Goal: Task Accomplishment & Management: Use online tool/utility

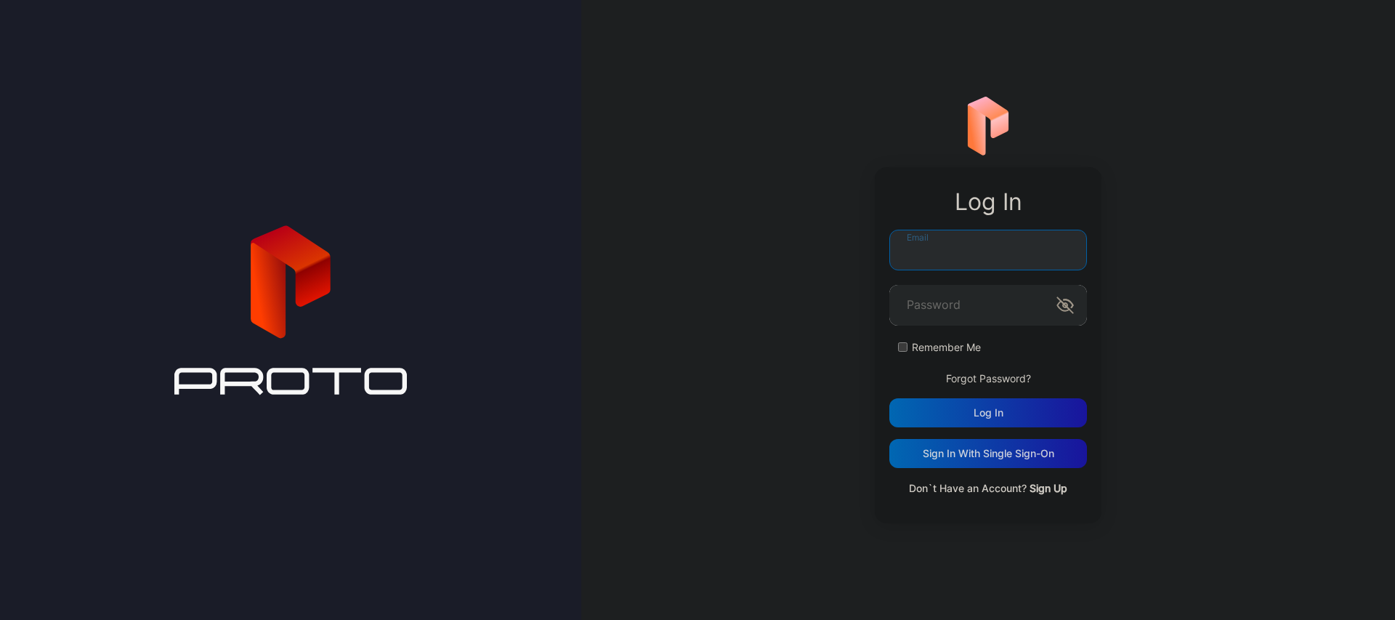
click at [1005, 262] on input "Email" at bounding box center [988, 250] width 198 height 41
click at [0, 619] on com-1password-button at bounding box center [0, 620] width 0 height 0
type input "**********"
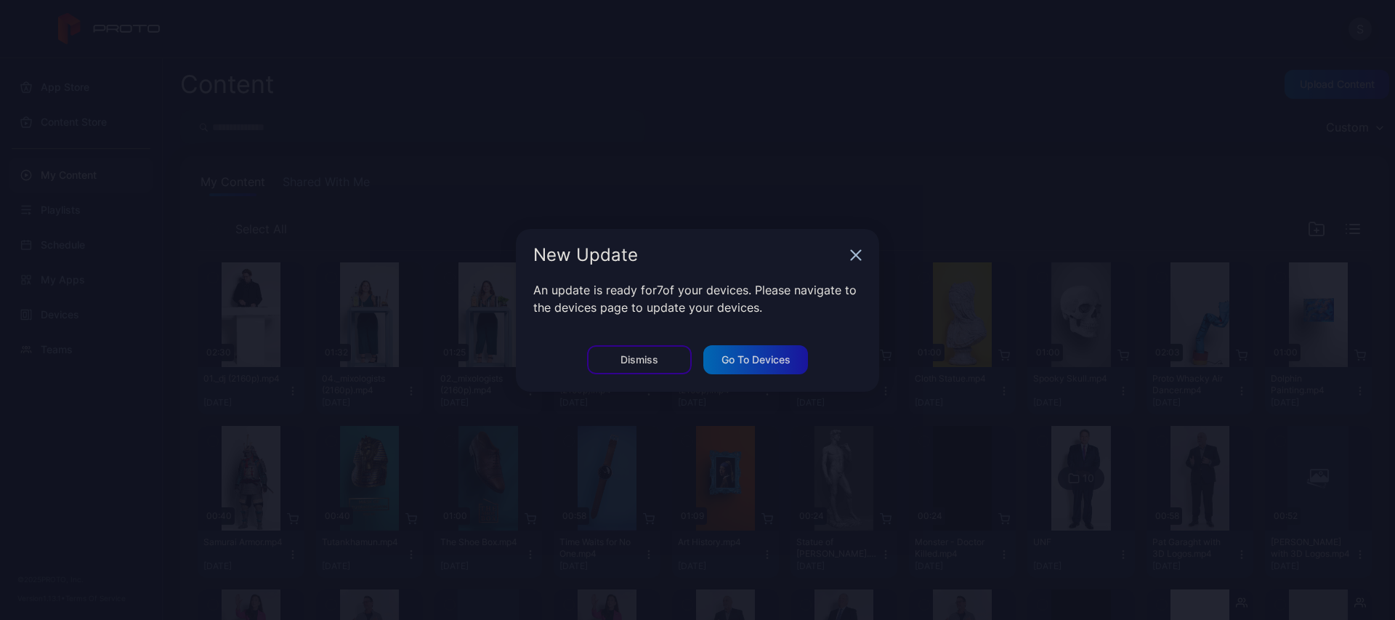
click at [638, 360] on div "Dismiss" at bounding box center [639, 360] width 38 height 12
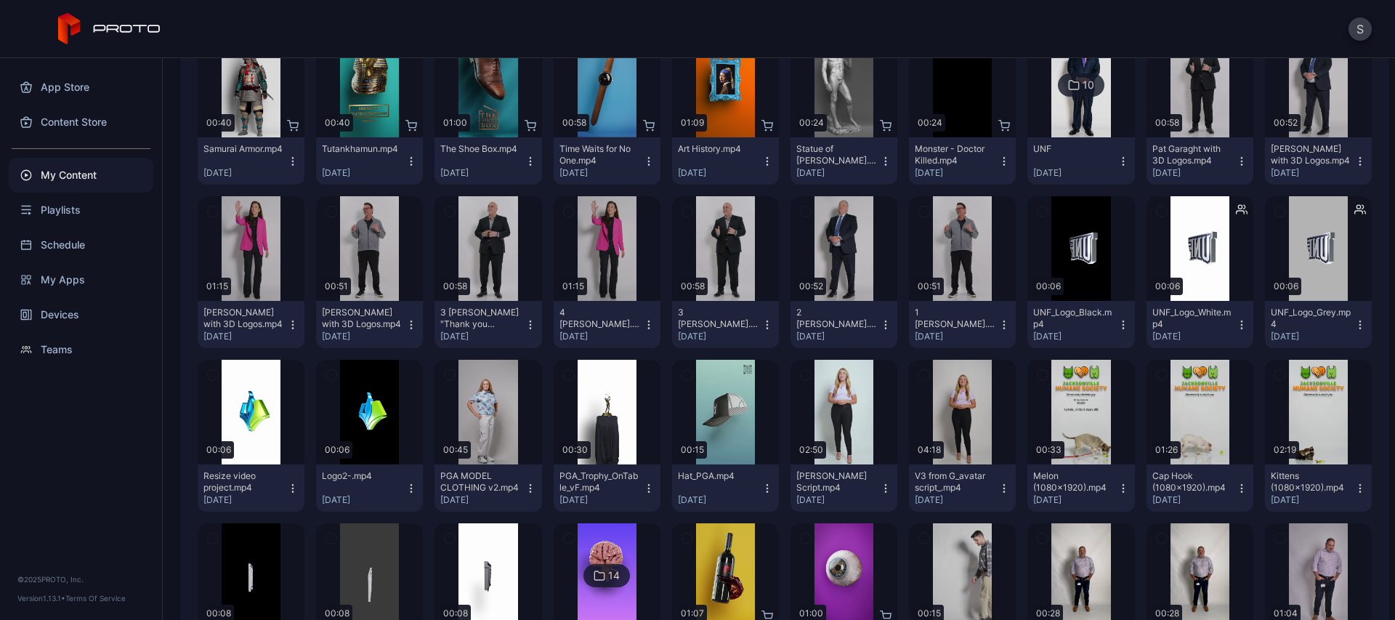
scroll to position [394, 0]
click at [1159, 268] on div "Preview" at bounding box center [1199, 247] width 107 height 105
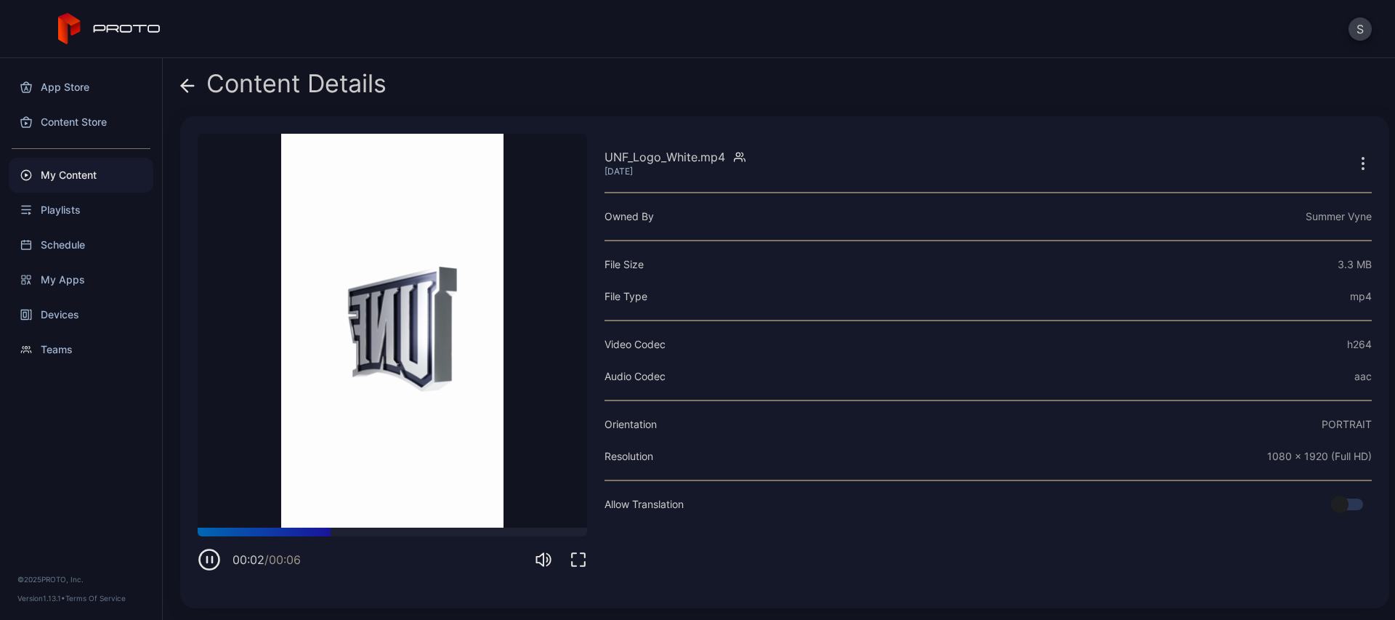
click at [206, 564] on icon "button" at bounding box center [209, 559] width 23 height 23
click at [212, 567] on icon "button" at bounding box center [209, 559] width 23 height 23
click at [212, 564] on icon "button" at bounding box center [209, 559] width 23 height 23
